Goal: Use online tool/utility: Utilize a website feature to perform a specific function

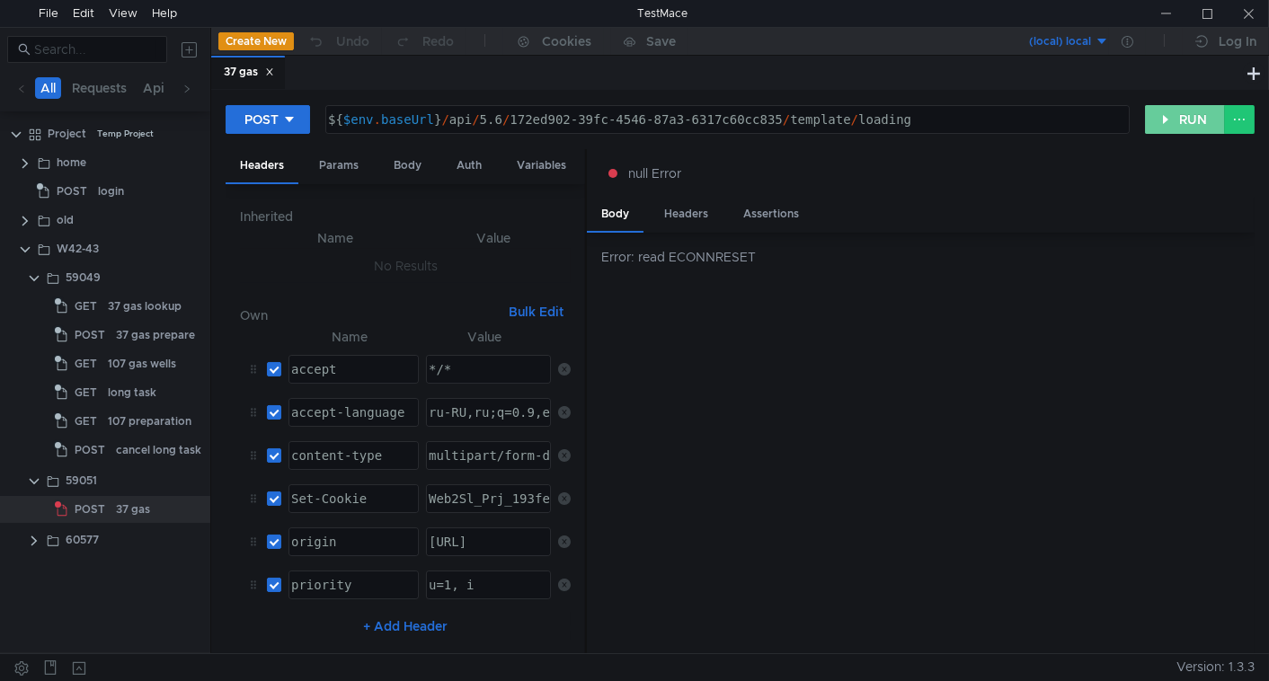
drag, startPoint x: 1185, startPoint y: 116, endPoint x: 989, endPoint y: 179, distance: 205.8
click at [1185, 116] on button "RUN" at bounding box center [1185, 119] width 80 height 29
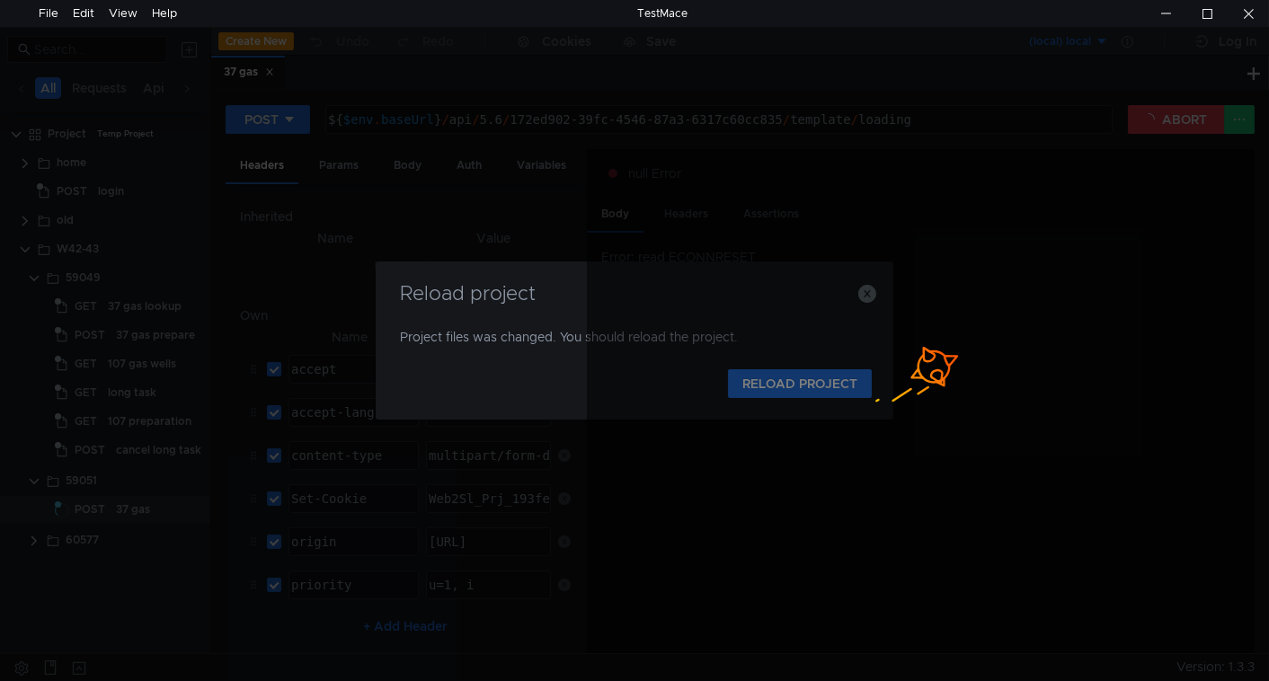
click at [760, 385] on div at bounding box center [921, 402] width 668 height 506
click at [733, 385] on div at bounding box center [921, 402] width 668 height 506
click at [722, 381] on div at bounding box center [921, 402] width 668 height 506
click at [739, 379] on div at bounding box center [921, 402] width 668 height 506
click at [767, 381] on div at bounding box center [921, 402] width 668 height 506
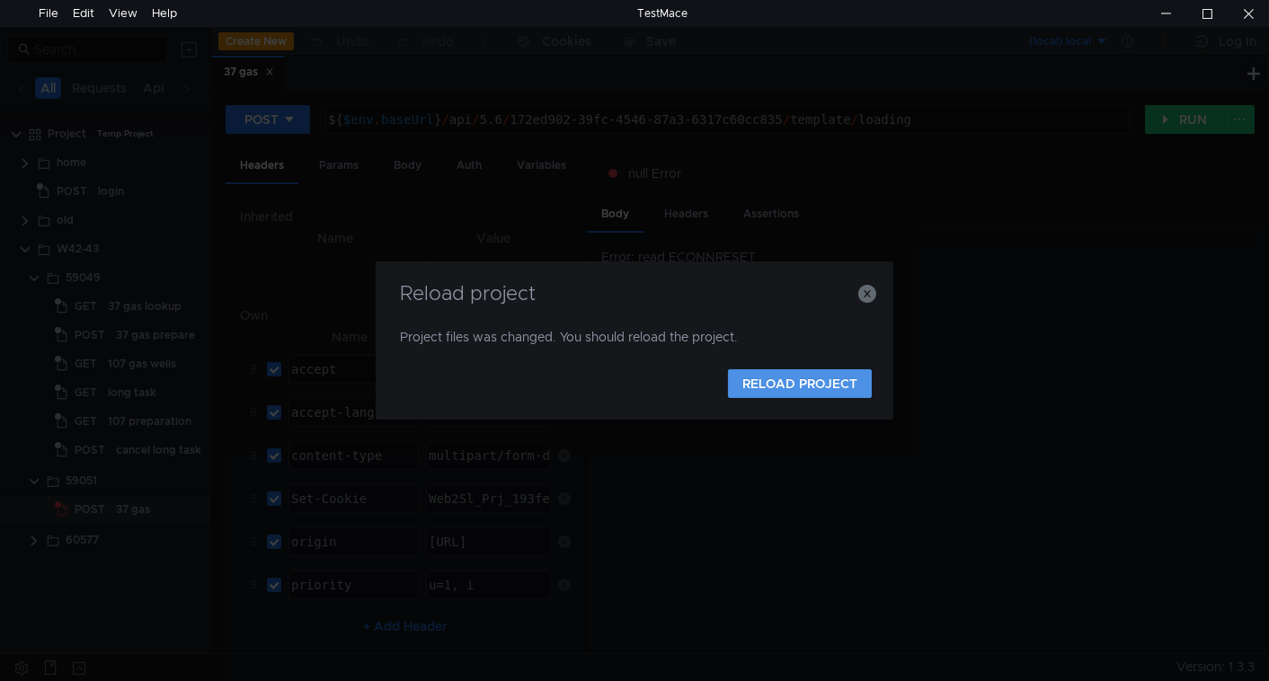
click at [787, 393] on button "RELOAD PROJECT" at bounding box center [800, 383] width 144 height 29
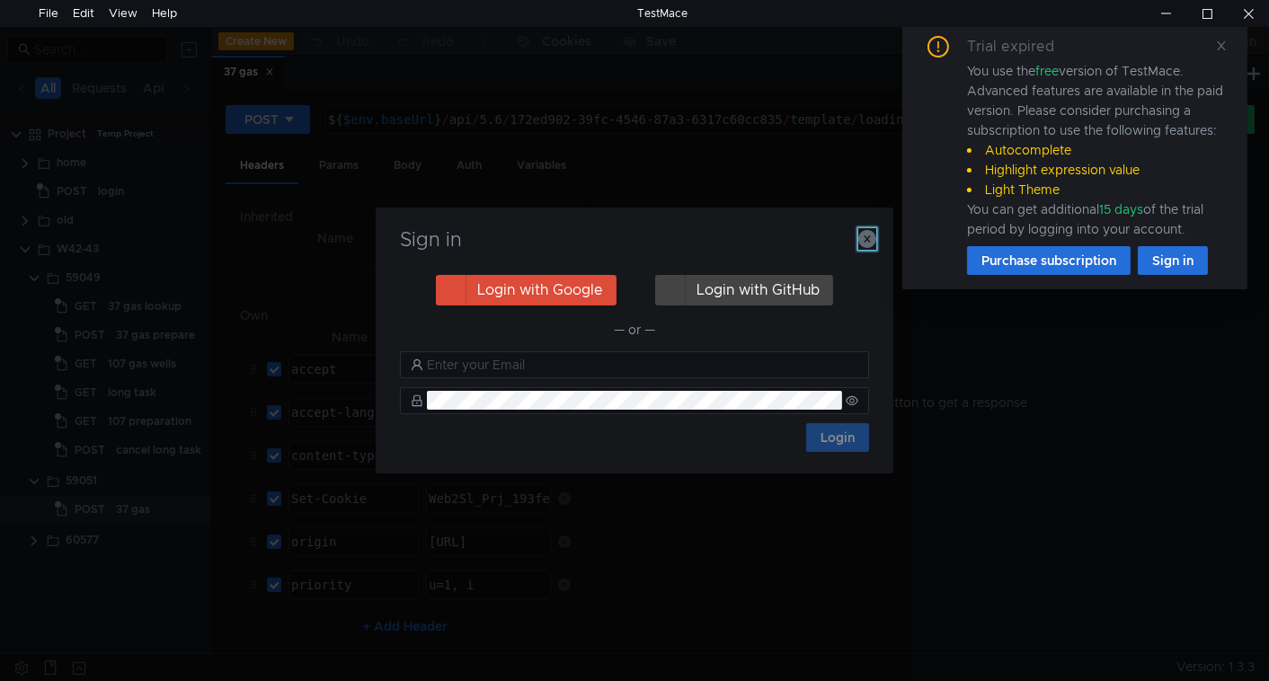
click at [869, 241] on icon "button" at bounding box center [867, 239] width 18 height 18
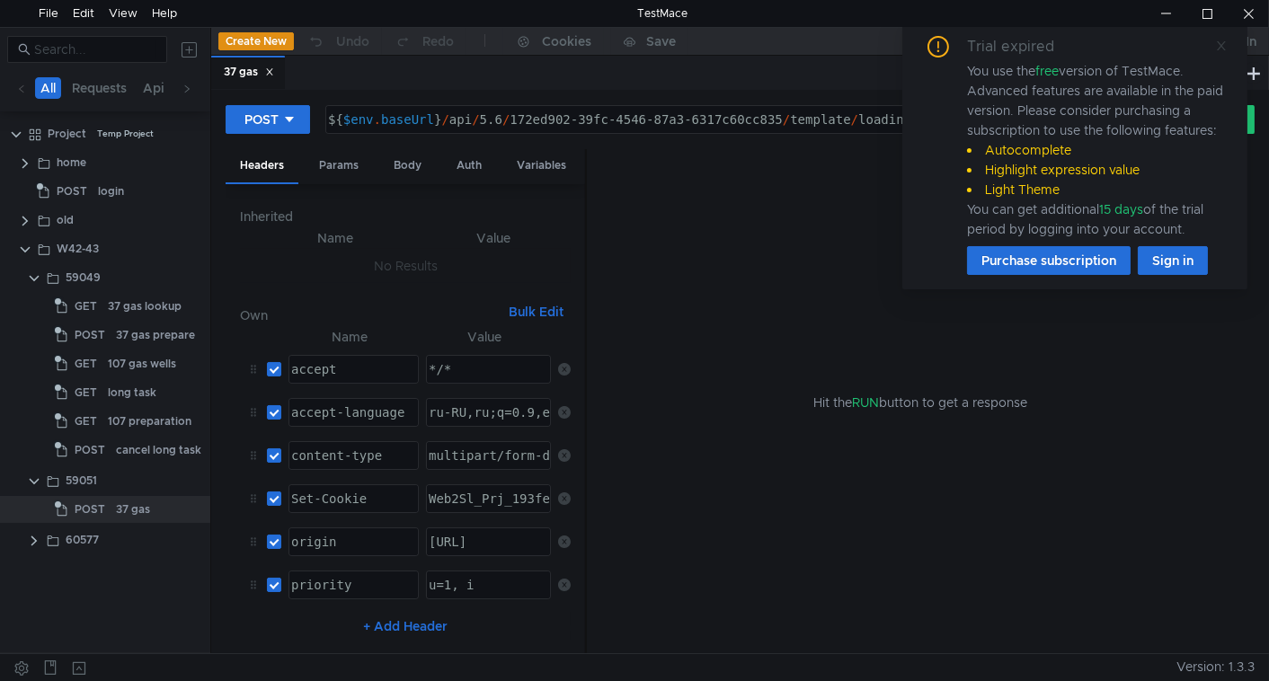
click at [1220, 44] on icon at bounding box center [1221, 46] width 13 height 13
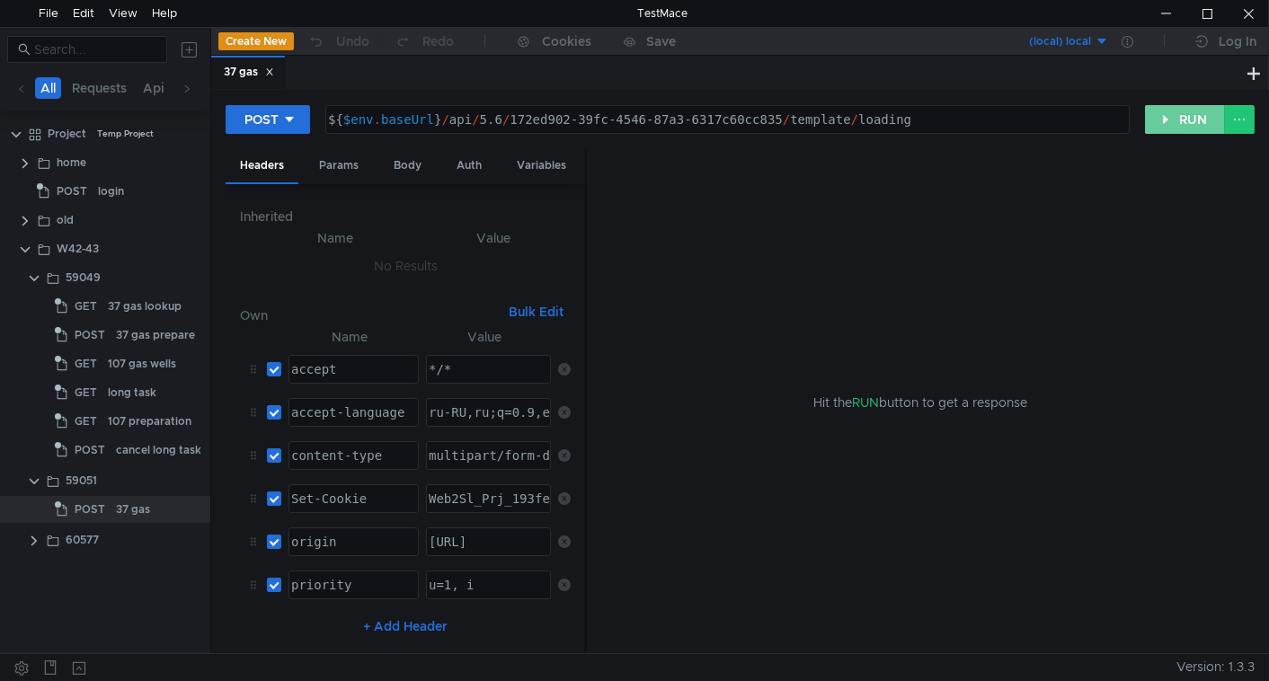
click at [1185, 121] on button "RUN" at bounding box center [1185, 119] width 80 height 29
click at [1169, 117] on button "RUN" at bounding box center [1185, 119] width 80 height 29
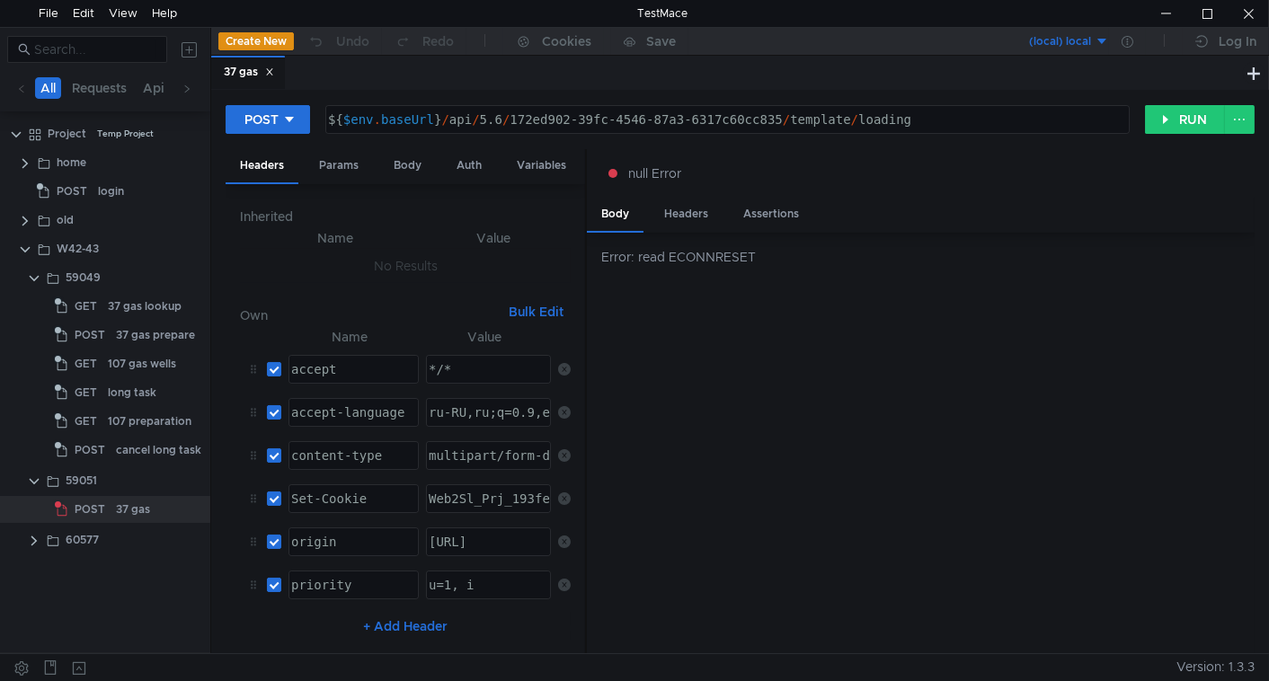
click at [1150, 134] on div "POST ${ $env . baseUrl } / api / 5.6 / 172ed902-39fc-4546-87a3-6317c60cc835 / t…" at bounding box center [740, 126] width 1029 height 45
drag, startPoint x: 1171, startPoint y: 116, endPoint x: 1127, endPoint y: 183, distance: 80.5
click at [1171, 117] on button "RUN" at bounding box center [1185, 119] width 80 height 29
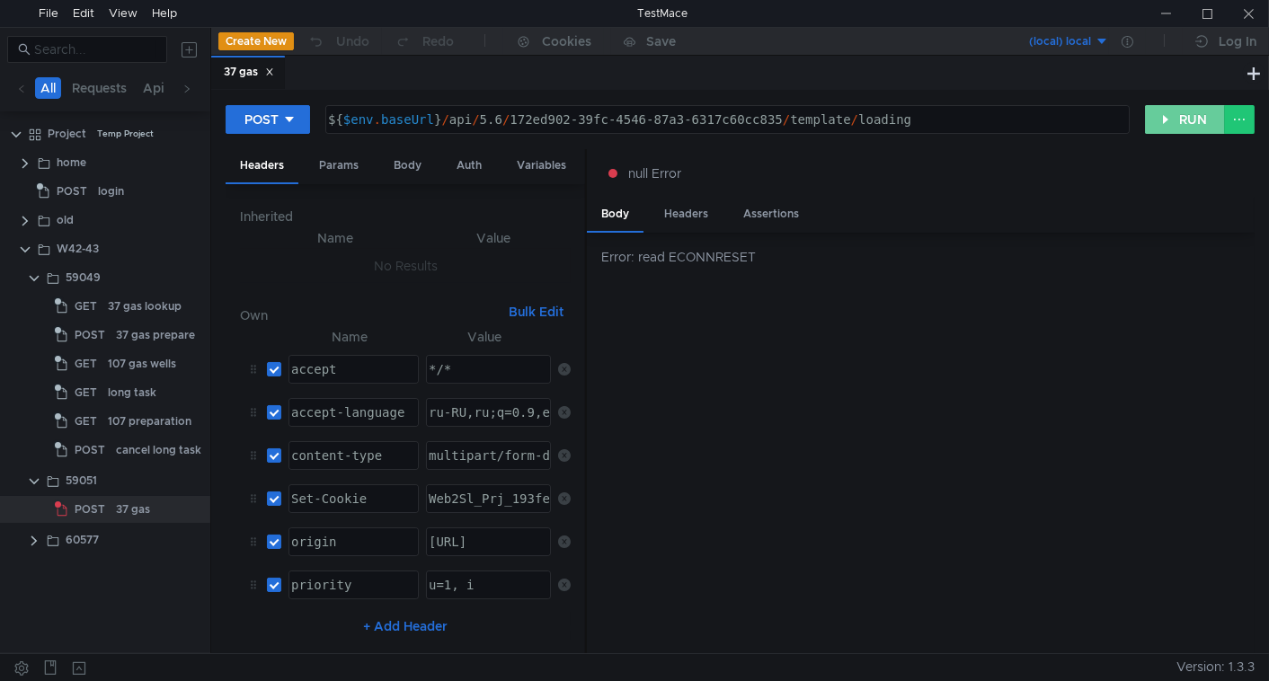
click at [1180, 121] on button "RUN" at bounding box center [1185, 119] width 80 height 29
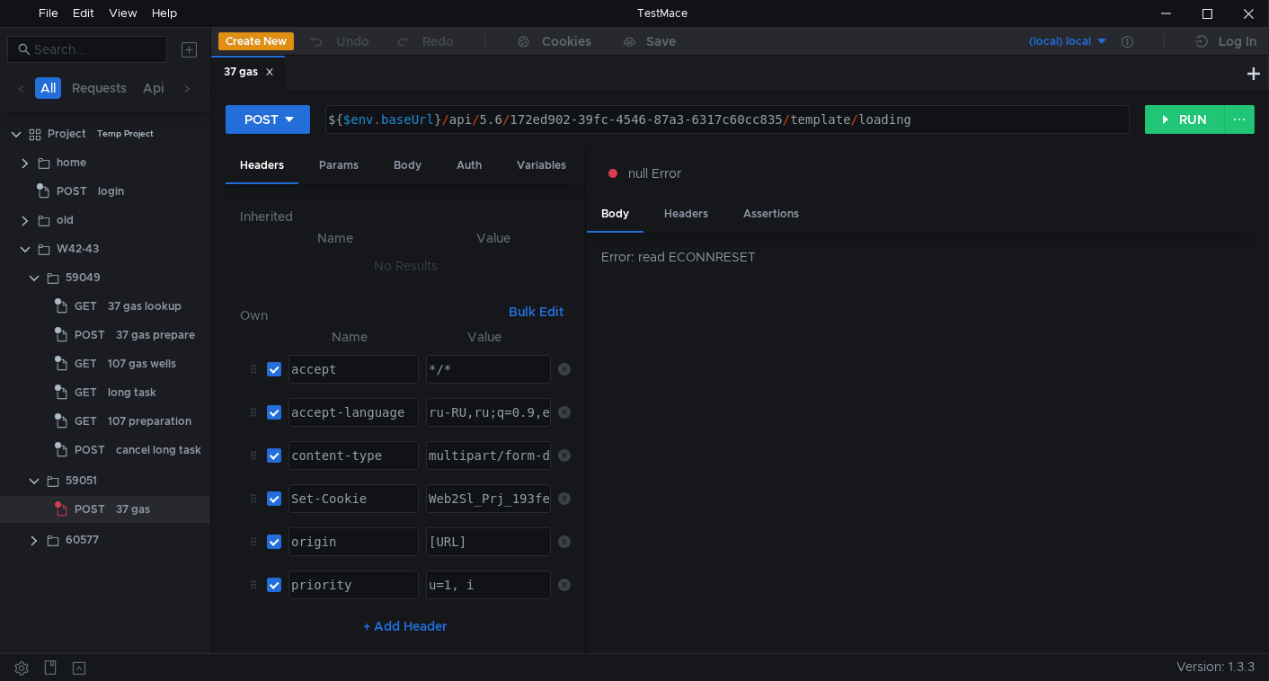
click at [1182, 102] on div "POST ${ $env . baseUrl } / api / 5.6 / 172ed902-39fc-4546-87a3-6317c60cc835 / t…" at bounding box center [740, 372] width 1058 height 564
click at [1174, 119] on button "RUN" at bounding box center [1185, 119] width 80 height 29
click at [1185, 123] on button "RUN" at bounding box center [1185, 119] width 80 height 29
click at [1185, 114] on button "RUN" at bounding box center [1185, 119] width 80 height 29
click at [1187, 115] on button "RUN" at bounding box center [1185, 119] width 80 height 29
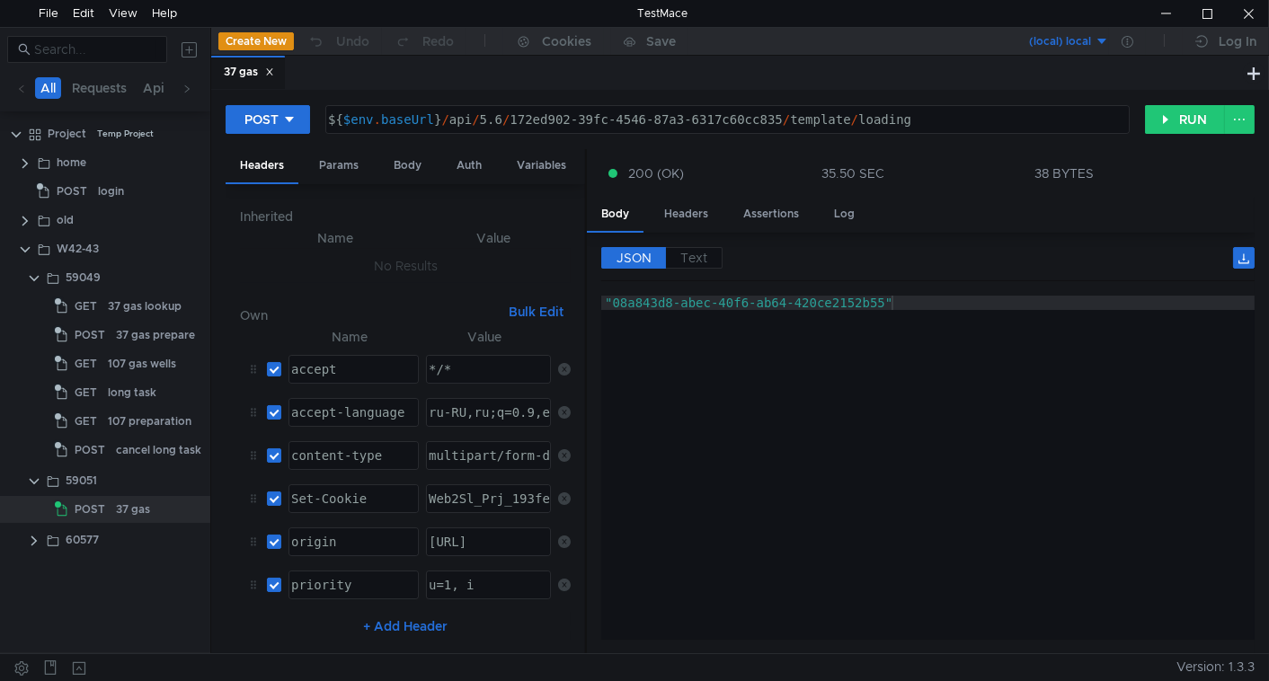
click at [889, 357] on div ""08a843d8-abec-40f6-ab64-420ce2152b55"" at bounding box center [927, 483] width 653 height 374
type textarea ""08a843d8-abec-40f6-ab64-420ce2152b55""
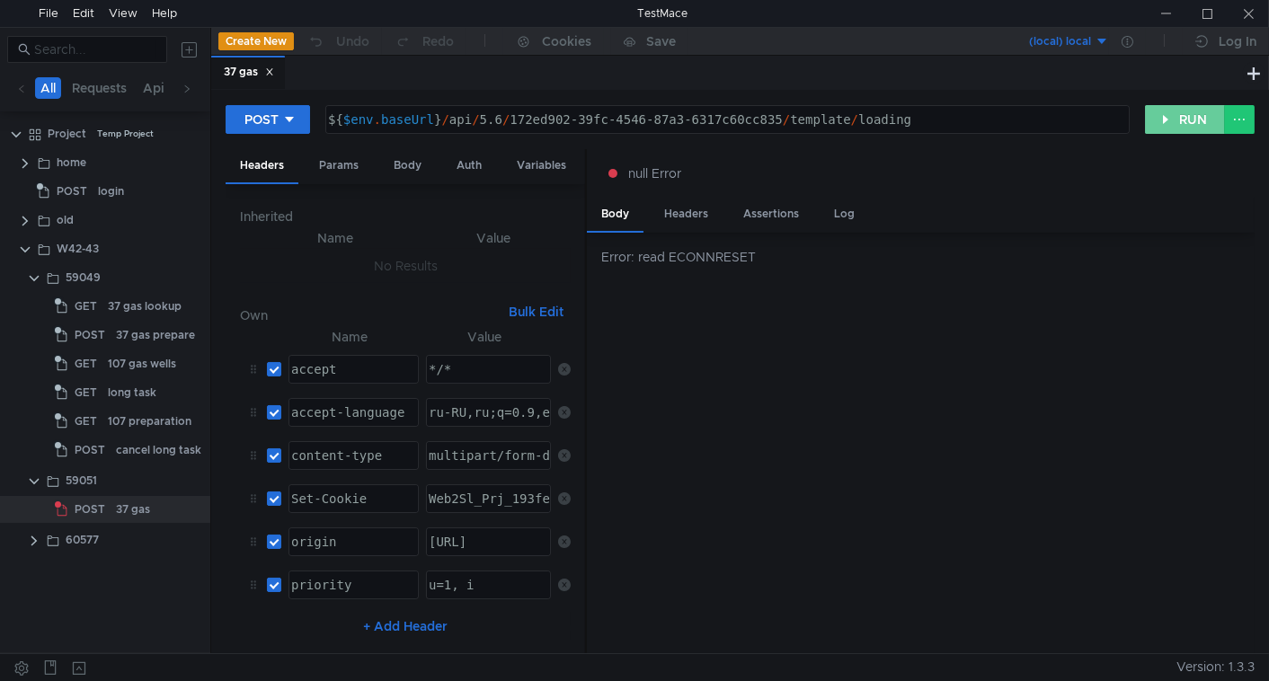
click at [1184, 119] on button "RUN" at bounding box center [1185, 119] width 80 height 29
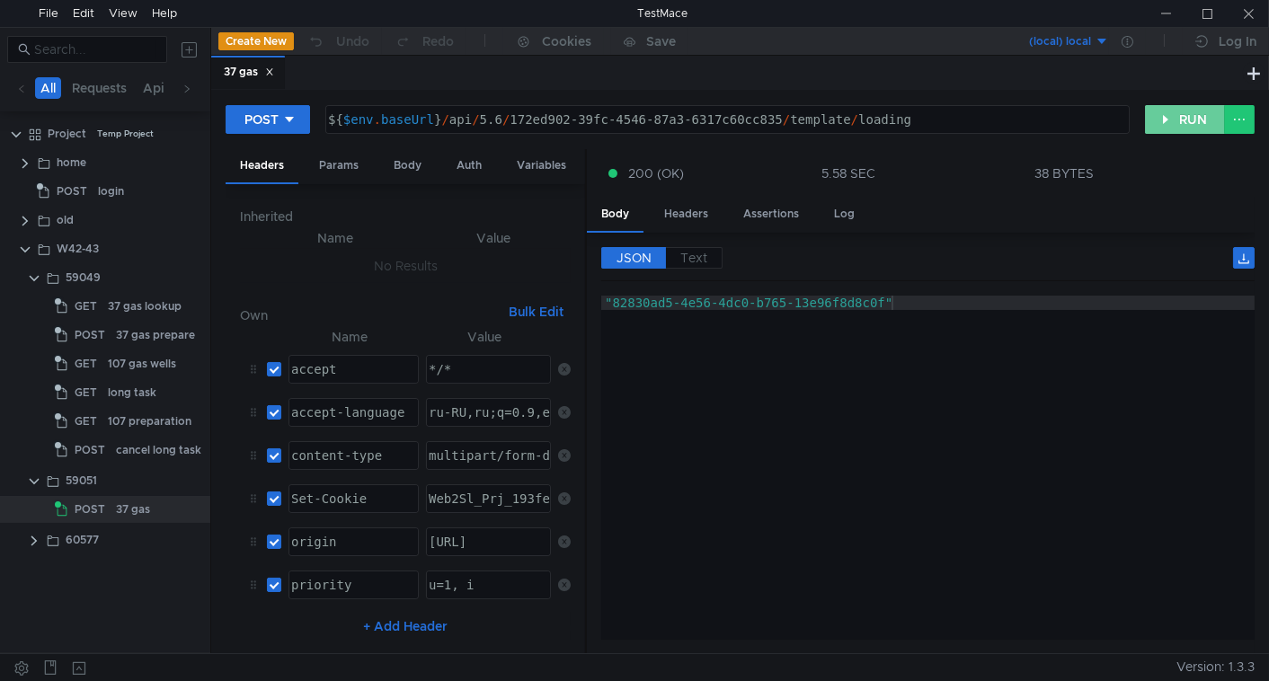
click at [1153, 116] on button "RUN" at bounding box center [1185, 119] width 80 height 29
type textarea ""d4ad1308-5c82-413d-916c-b0b82a98897a""
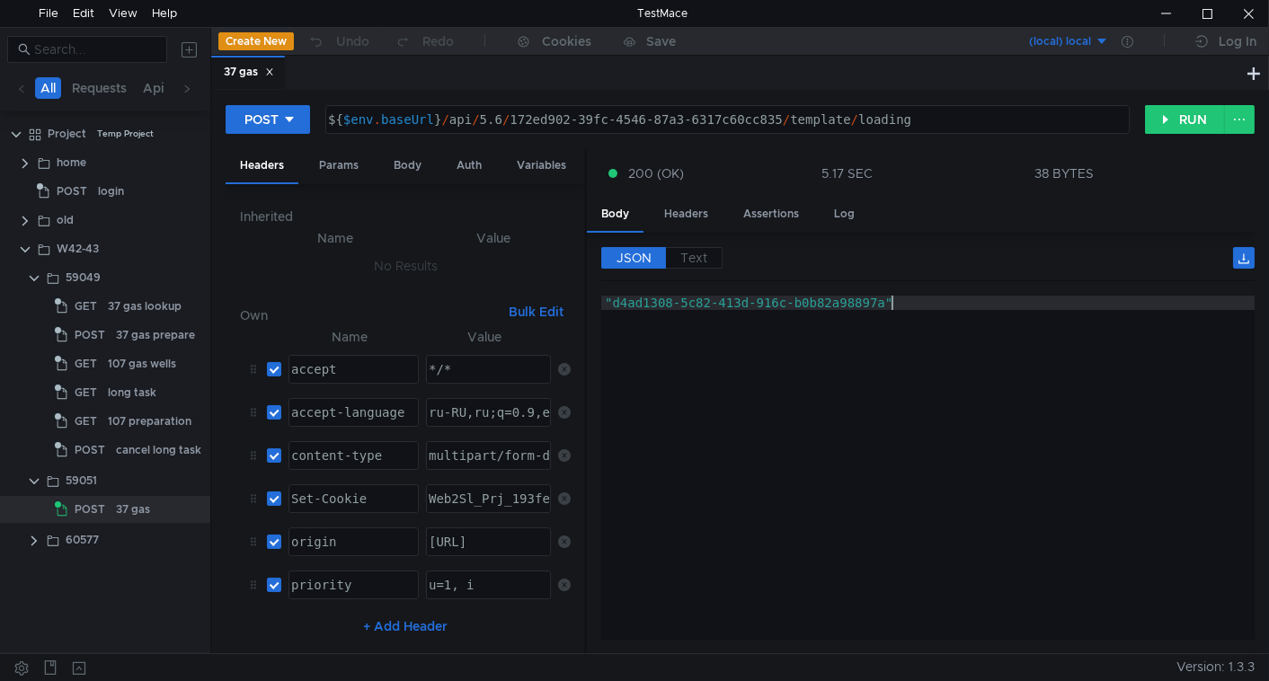
click at [1053, 457] on div ""d4ad1308-5c82-413d-916c-b0b82a98897a"" at bounding box center [927, 483] width 653 height 374
drag, startPoint x: 1168, startPoint y: 117, endPoint x: 1160, endPoint y: 143, distance: 27.0
click at [1170, 116] on button "RUN" at bounding box center [1185, 119] width 80 height 29
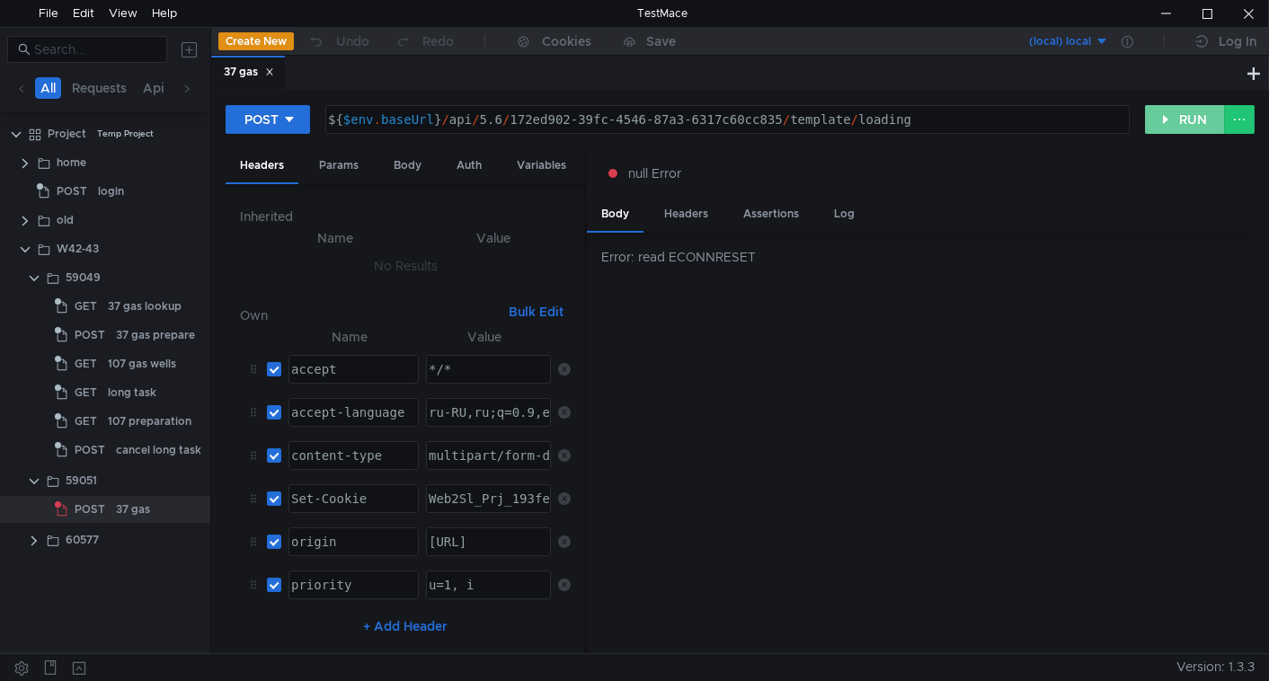
click at [1199, 130] on button "RUN" at bounding box center [1185, 119] width 80 height 29
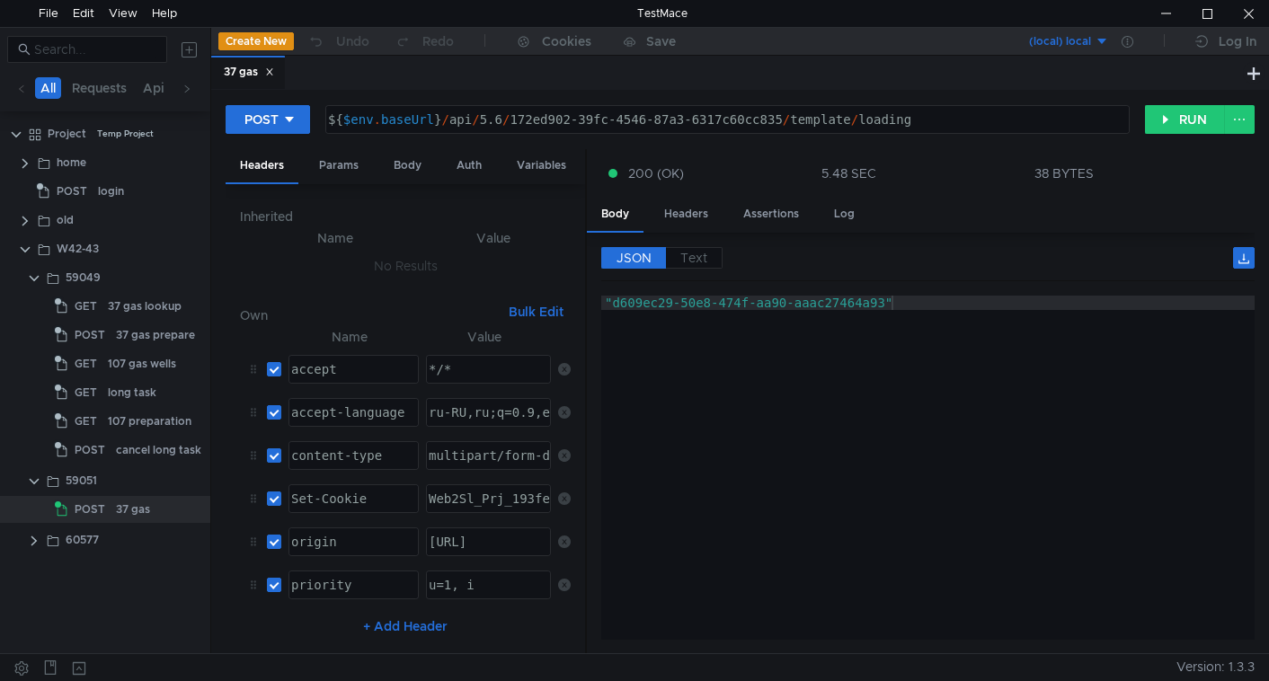
click at [34, 277] on clr-icon at bounding box center [34, 278] width 14 height 14
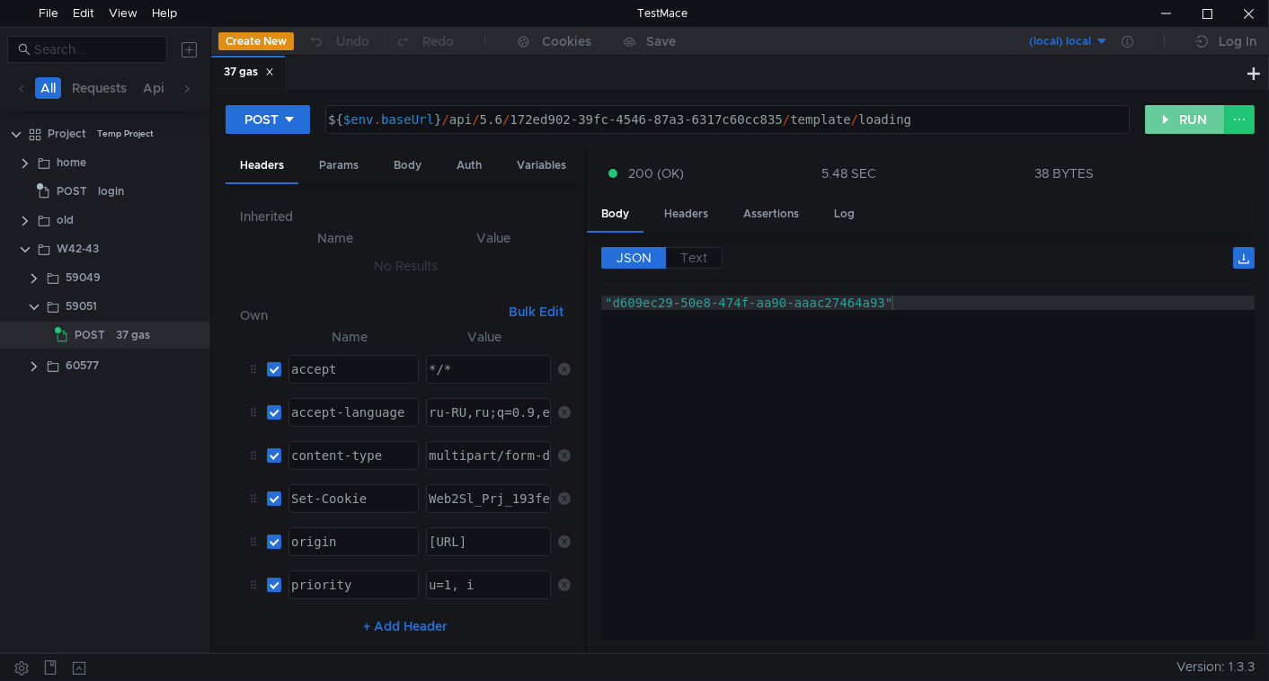
drag, startPoint x: 1170, startPoint y: 116, endPoint x: 1088, endPoint y: 199, distance: 116.9
click at [1170, 116] on button "RUN" at bounding box center [1185, 119] width 80 height 29
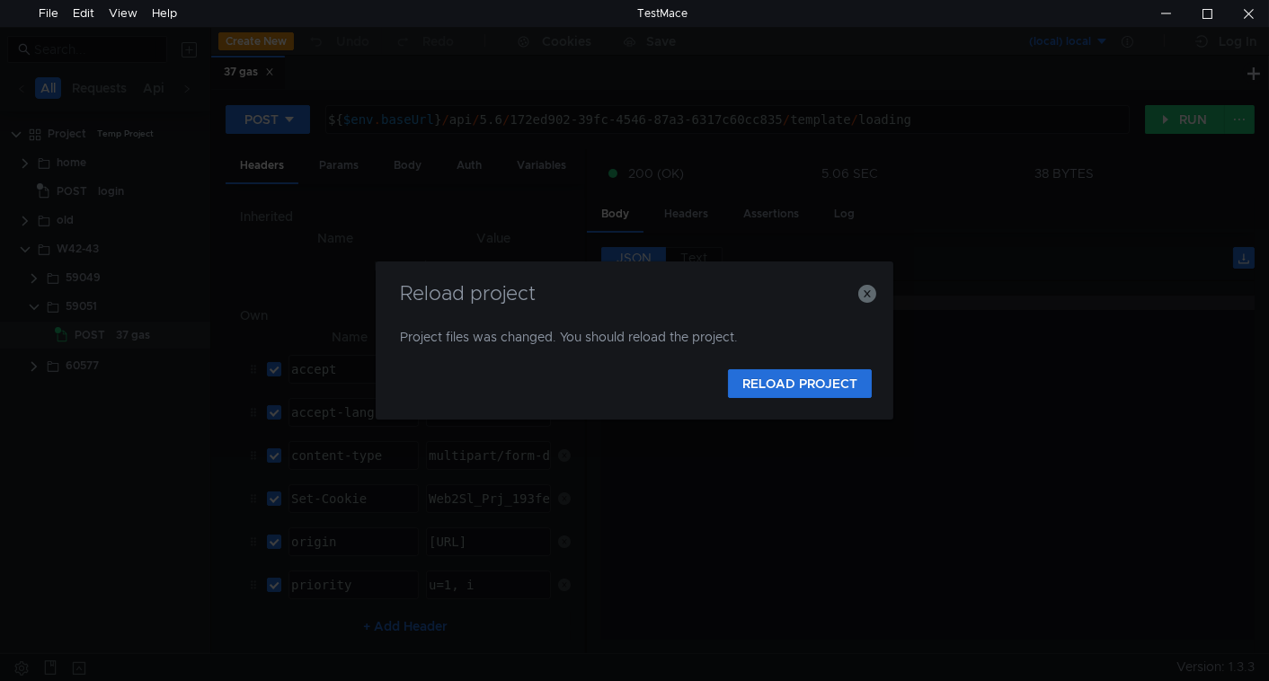
drag, startPoint x: 740, startPoint y: 268, endPoint x: 850, endPoint y: 285, distance: 111.9
click at [751, 292] on div "Reload project Project files was changed. You should reload the project. RELOAD…" at bounding box center [635, 341] width 518 height 158
click at [867, 291] on icon "button" at bounding box center [867, 294] width 18 height 18
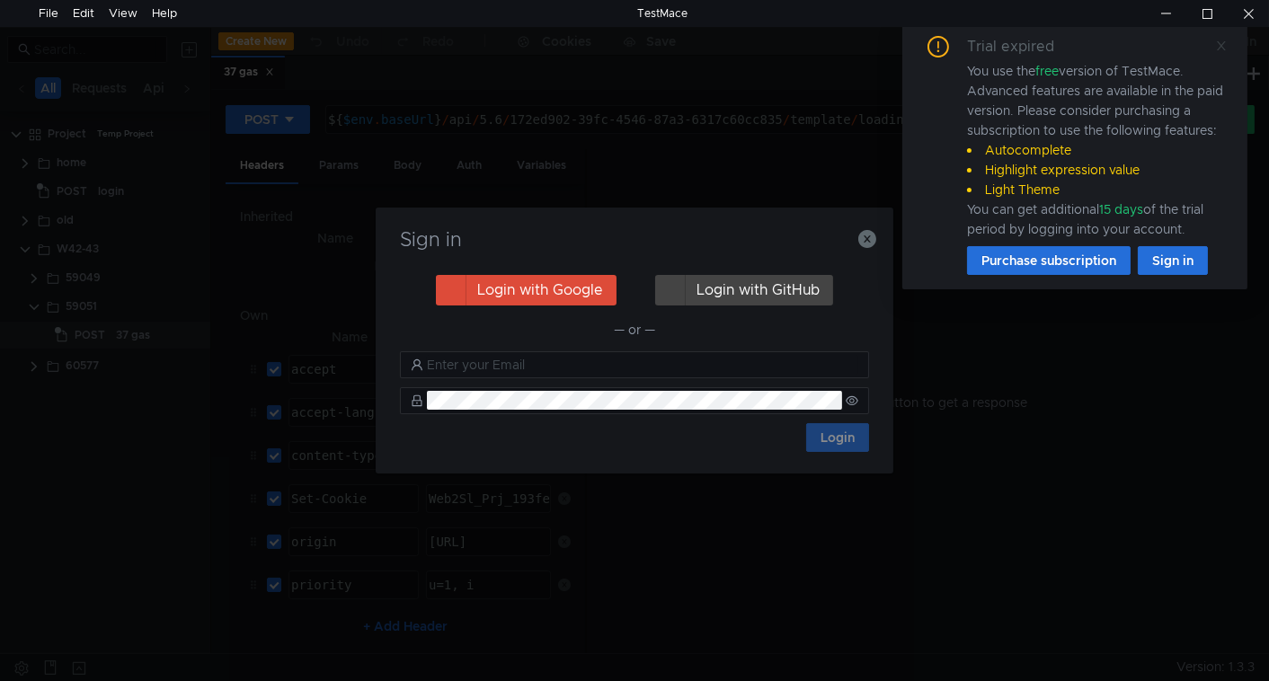
click at [1222, 40] on icon at bounding box center [1221, 46] width 13 height 13
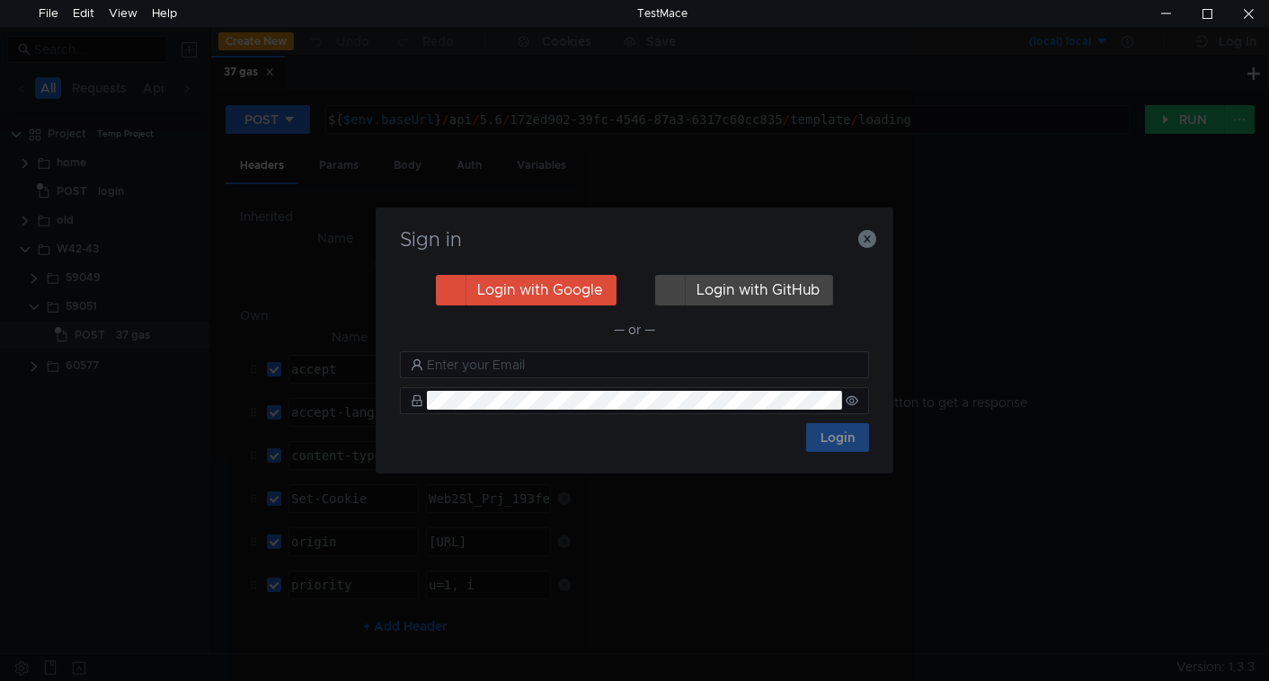
click at [1162, 122] on div "Sign in Login with Google Login with GitHub — or — Login" at bounding box center [634, 340] width 1269 height 681
click at [862, 241] on icon "button" at bounding box center [867, 239] width 18 height 18
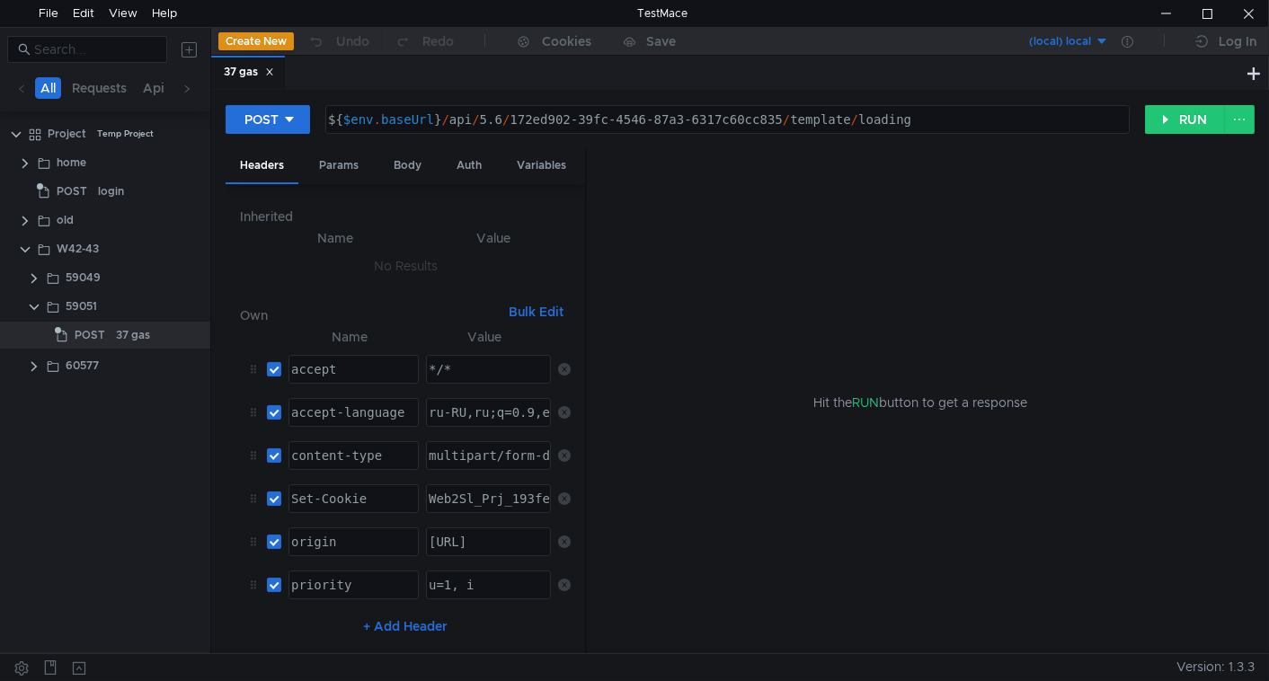
click at [769, 413] on div "Hit the RUN button to get a response" at bounding box center [921, 402] width 625 height 506
click at [98, 331] on span "POST" at bounding box center [90, 335] width 31 height 27
click at [1180, 120] on button "RUN" at bounding box center [1185, 119] width 80 height 29
